Goal: Ask a question

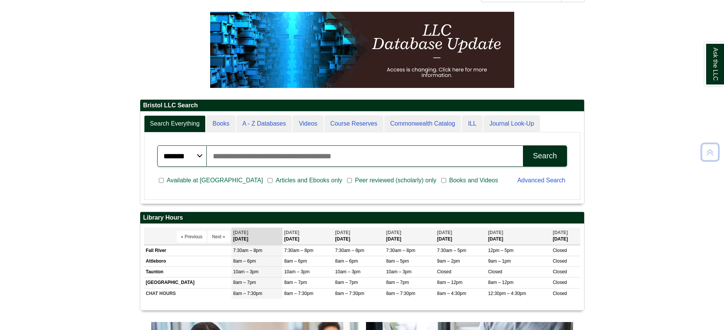
scroll to position [92, 444]
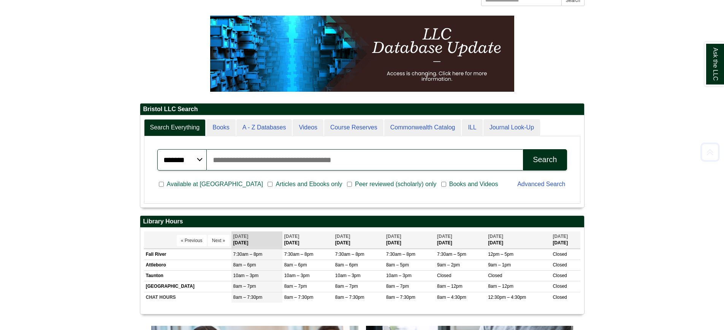
scroll to position [114, 0]
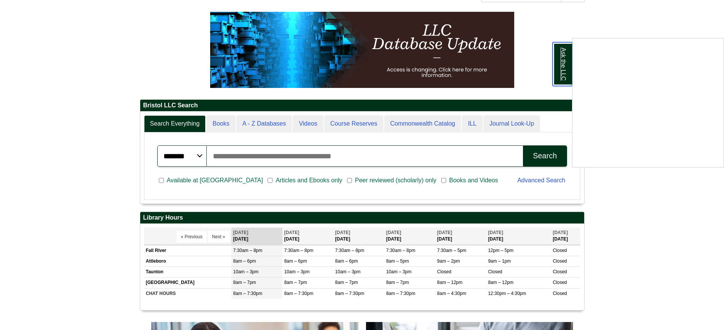
click at [560, 61] on link "Ask the LLC" at bounding box center [563, 64] width 20 height 44
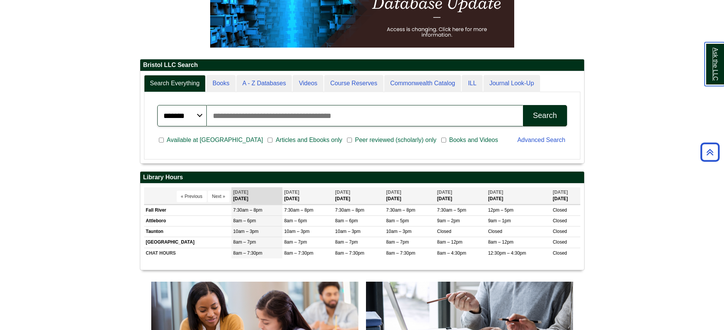
scroll to position [342, 0]
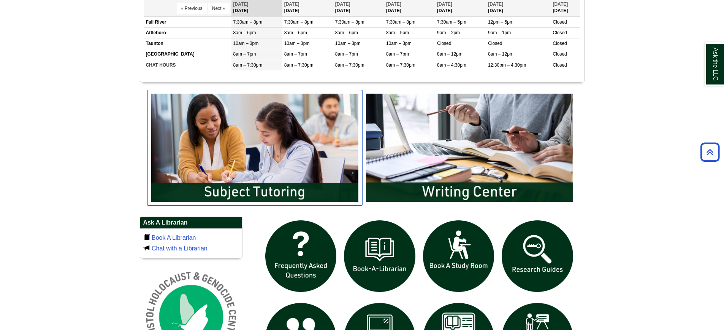
click at [269, 182] on img "slideshow" at bounding box center [255, 148] width 215 height 116
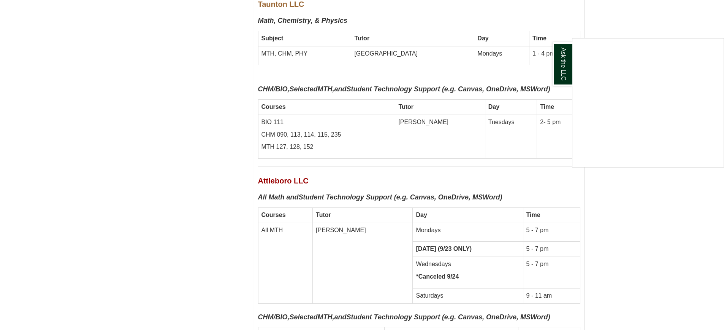
scroll to position [3308, 0]
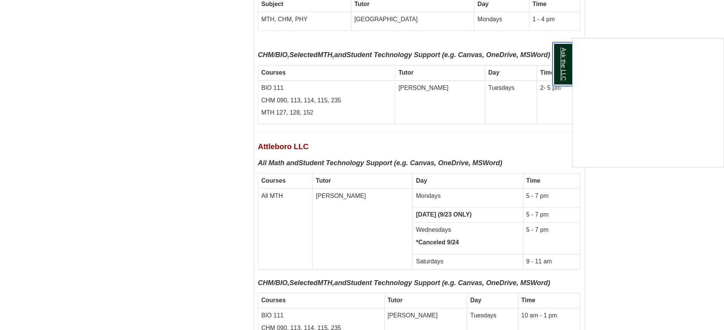
click at [563, 69] on link "Ask the LLC" at bounding box center [563, 64] width 20 height 44
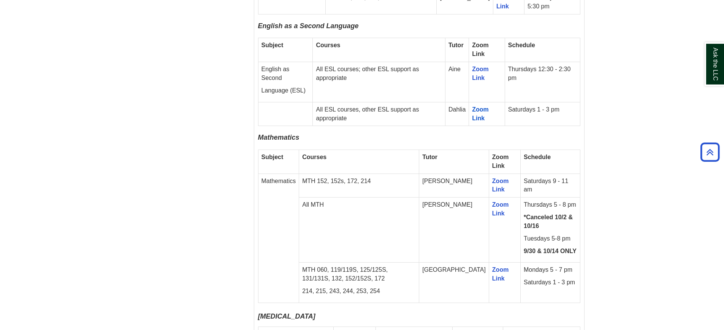
scroll to position [1141, 0]
